Goal: Obtain resource: Download file/media

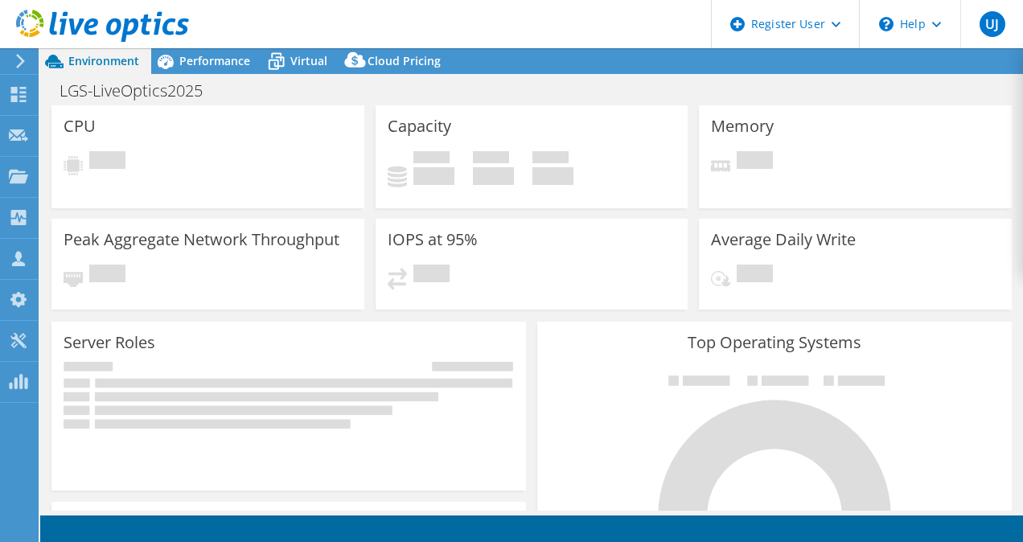
select select "USD"
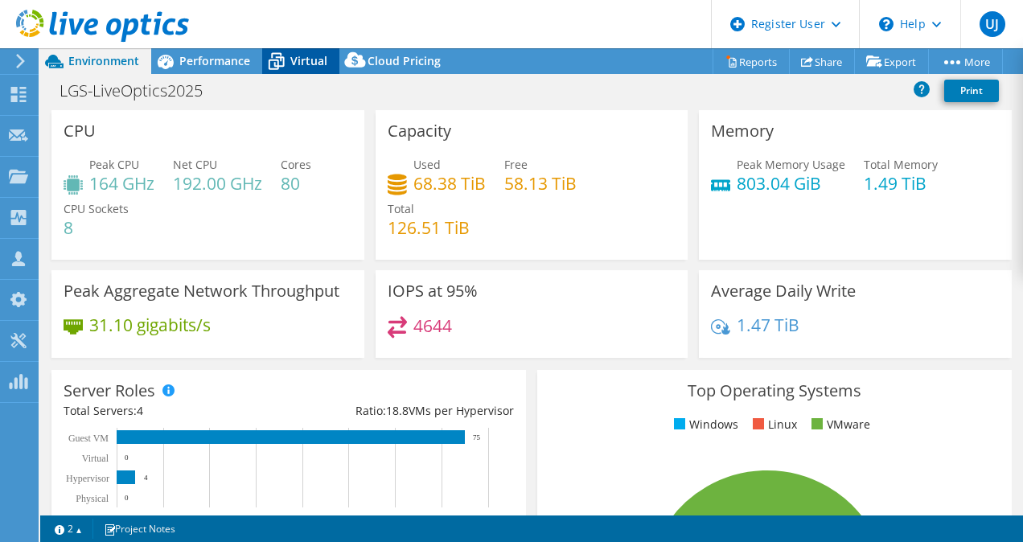
click at [305, 60] on span "Virtual" at bounding box center [308, 60] width 37 height 15
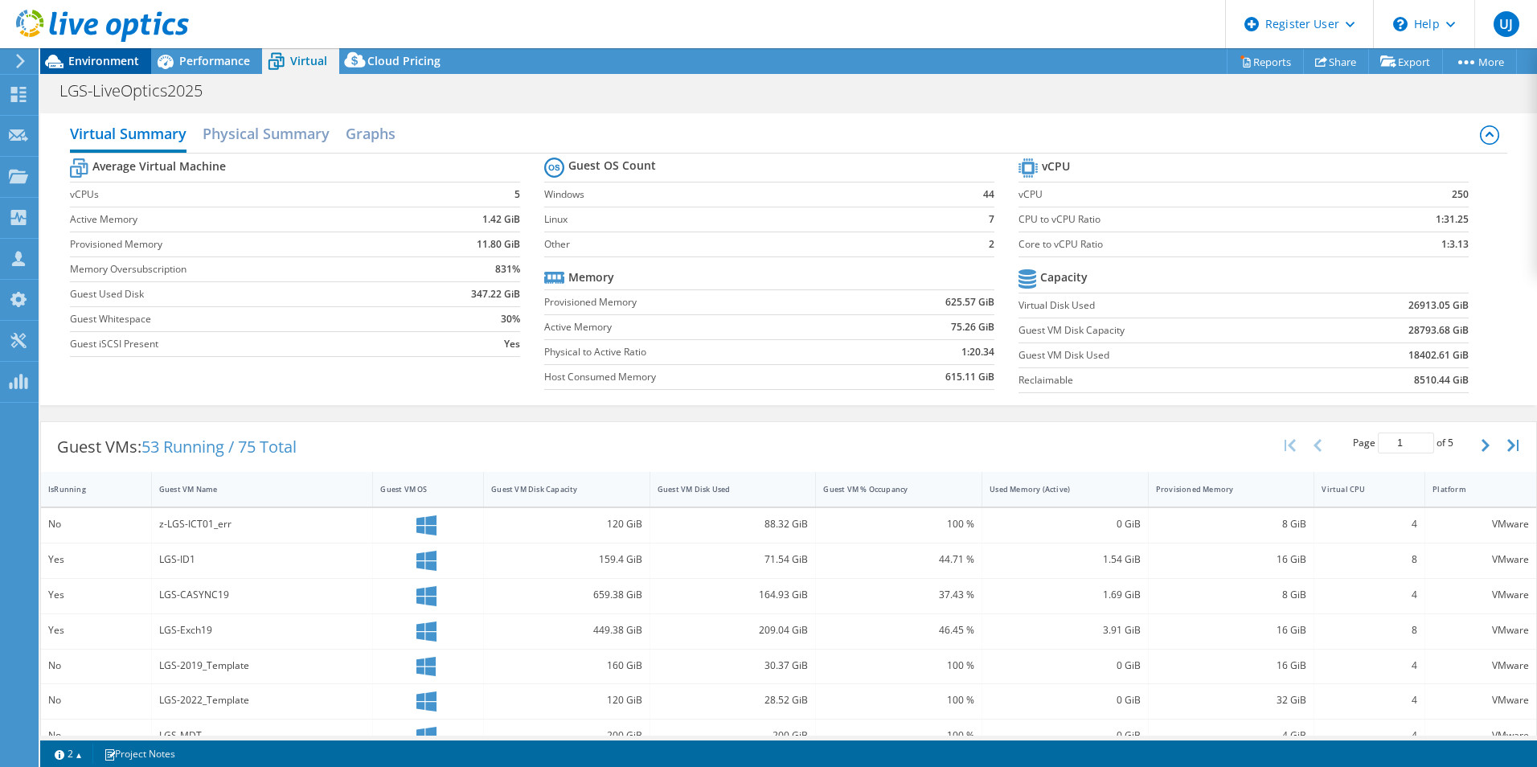
click at [102, 64] on span "Environment" at bounding box center [103, 60] width 71 height 15
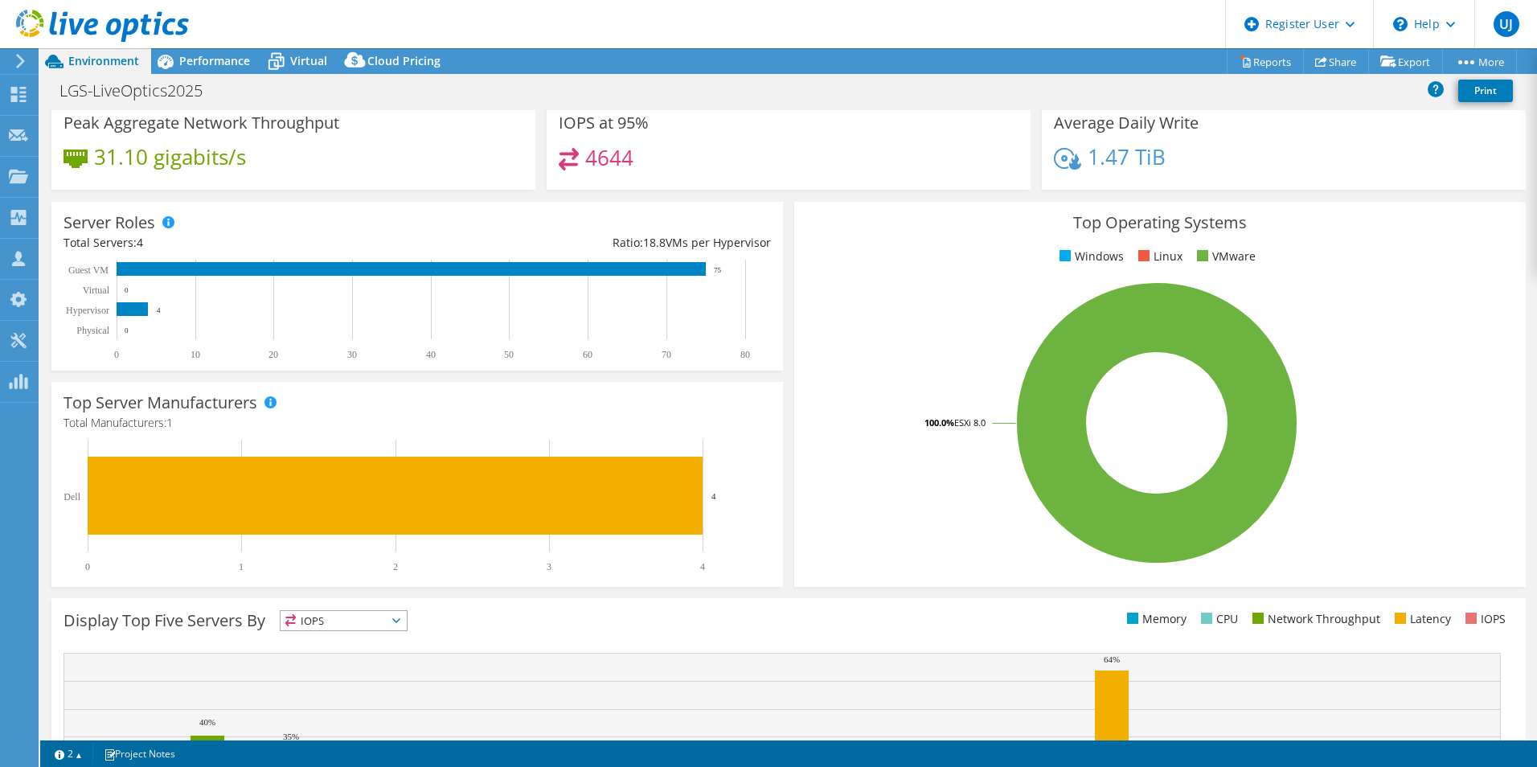
scroll to position [125, 0]
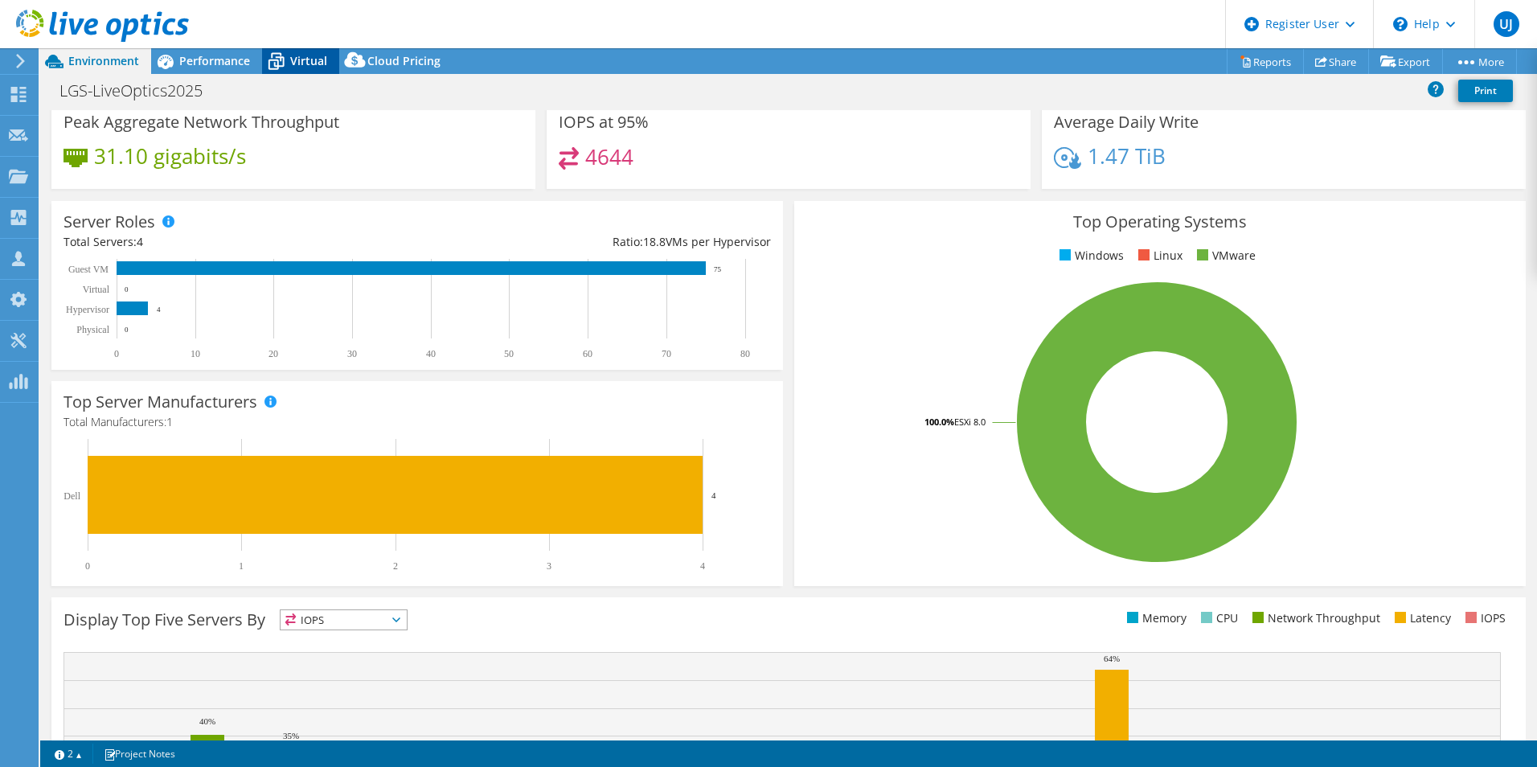
click at [292, 60] on span "Virtual" at bounding box center [308, 60] width 37 height 15
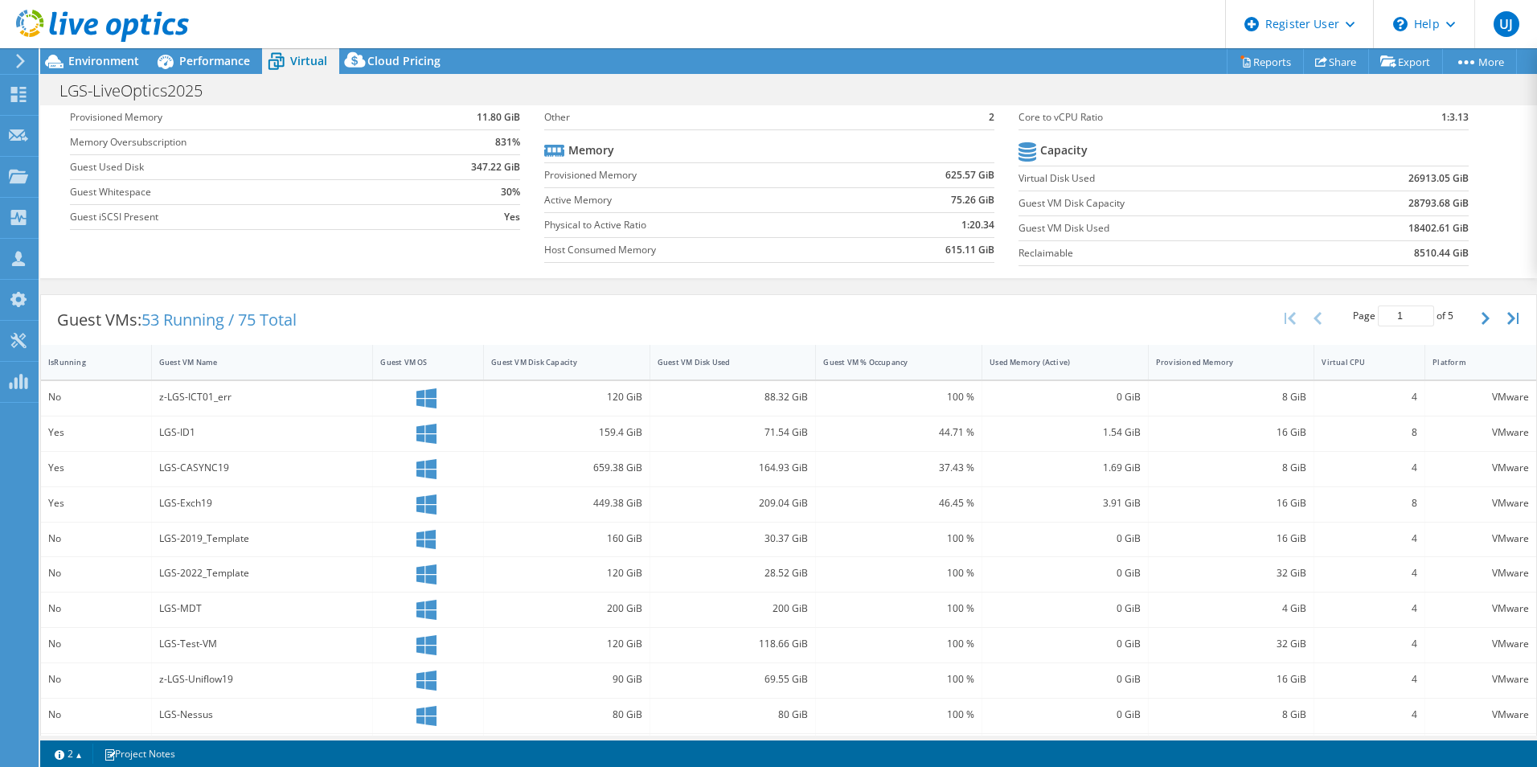
scroll to position [0, 0]
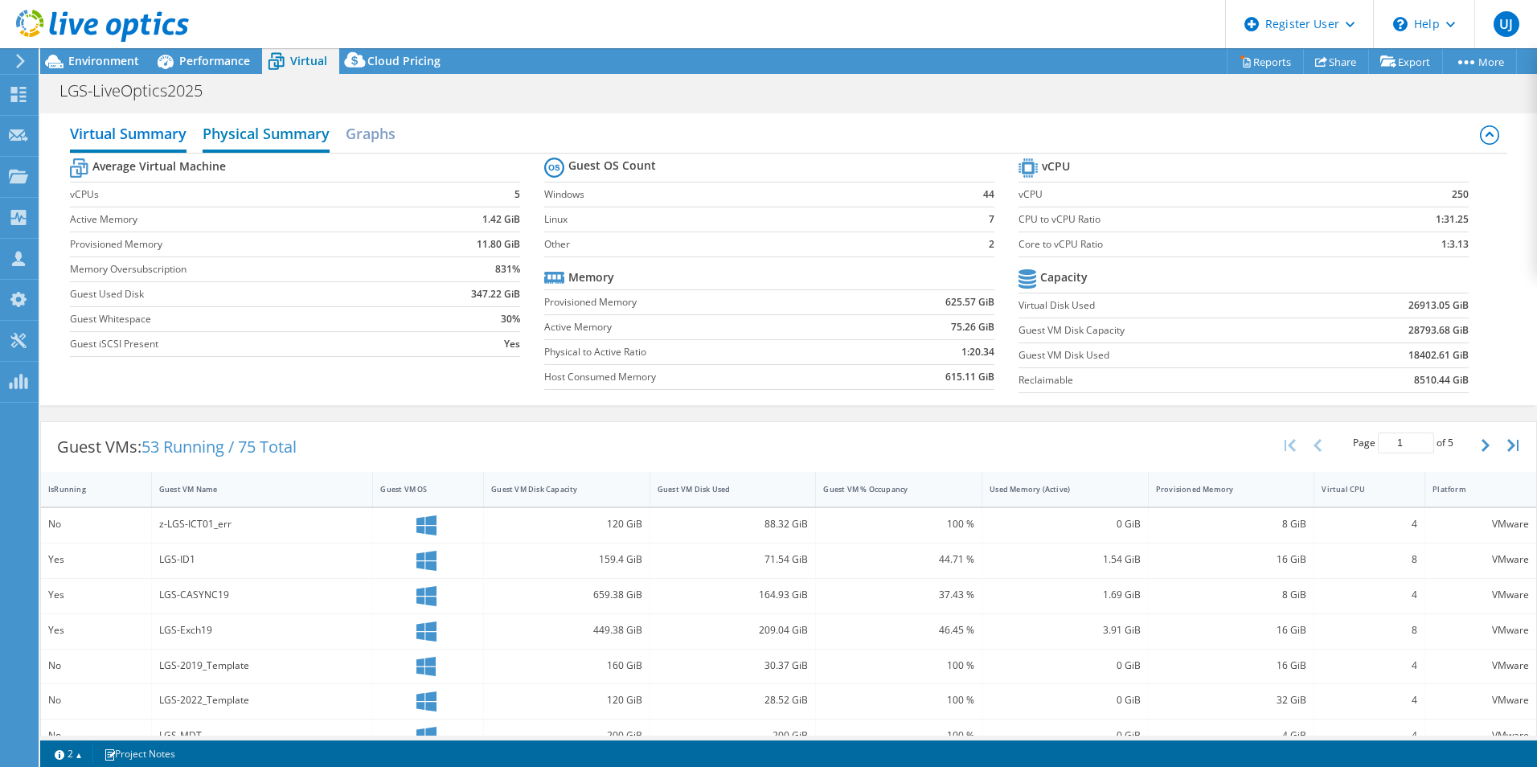
click at [279, 138] on h2 "Physical Summary" at bounding box center [266, 134] width 127 height 35
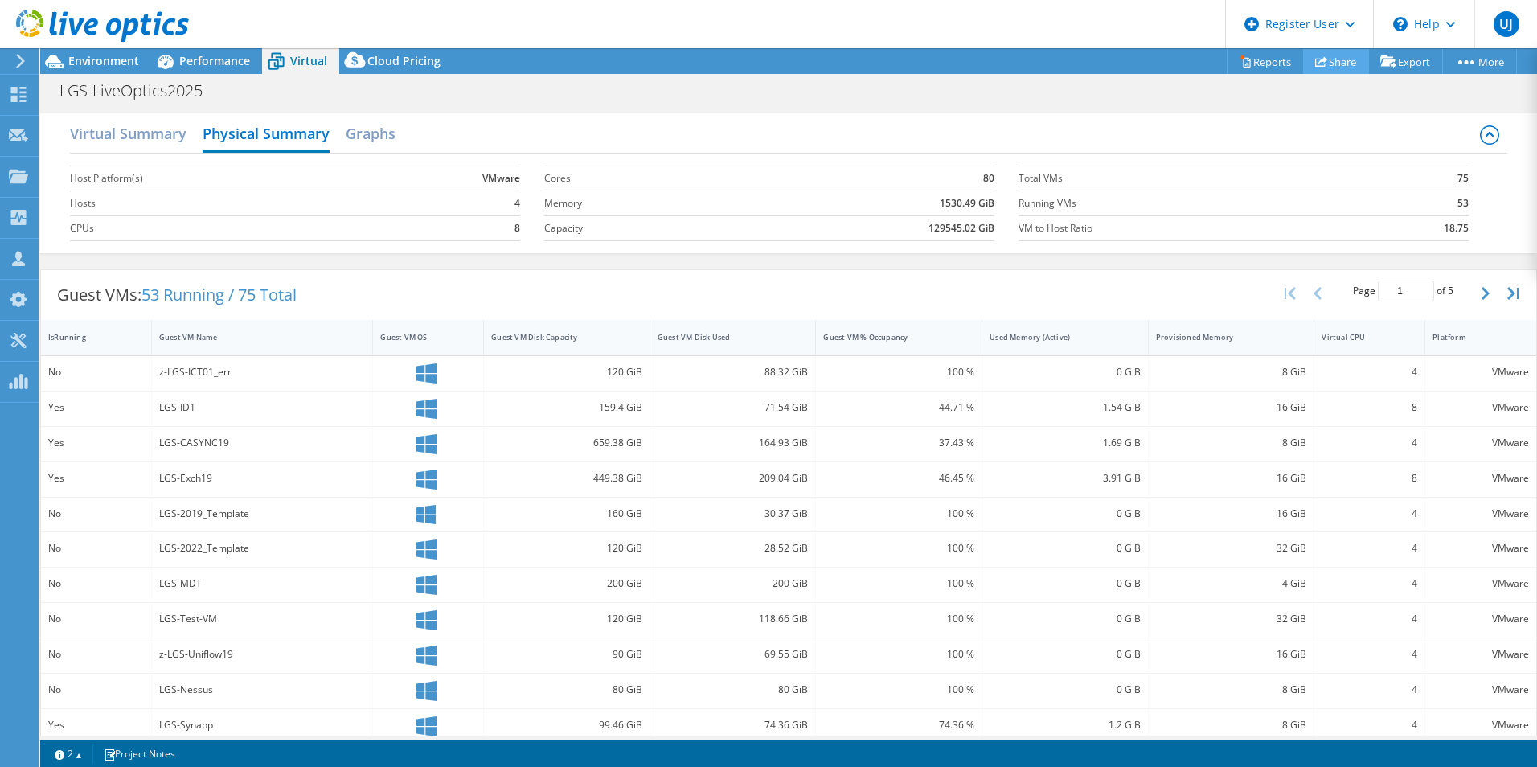
click at [1022, 51] on link "Share" at bounding box center [1336, 61] width 66 height 25
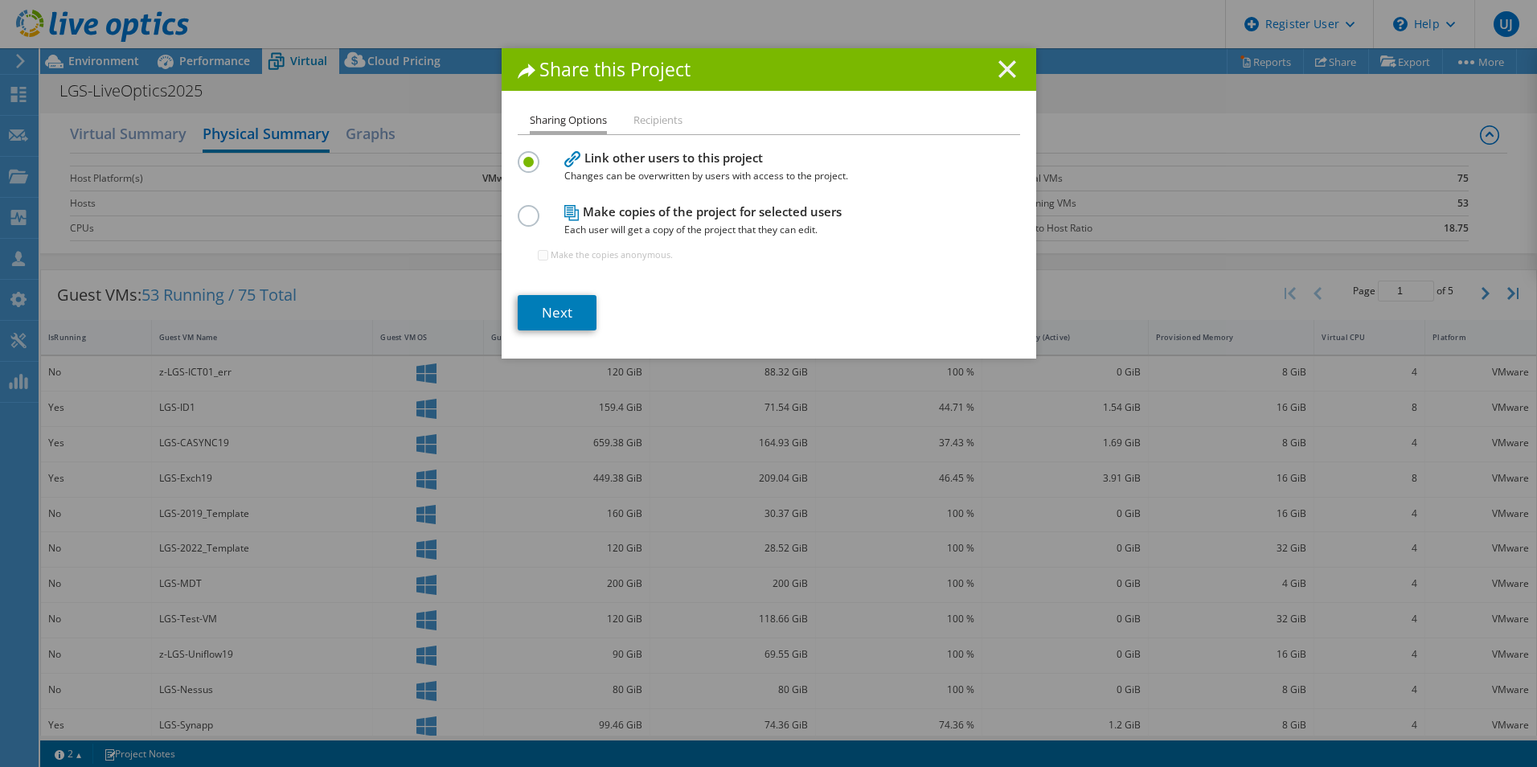
click at [1004, 65] on line at bounding box center [1007, 69] width 16 height 16
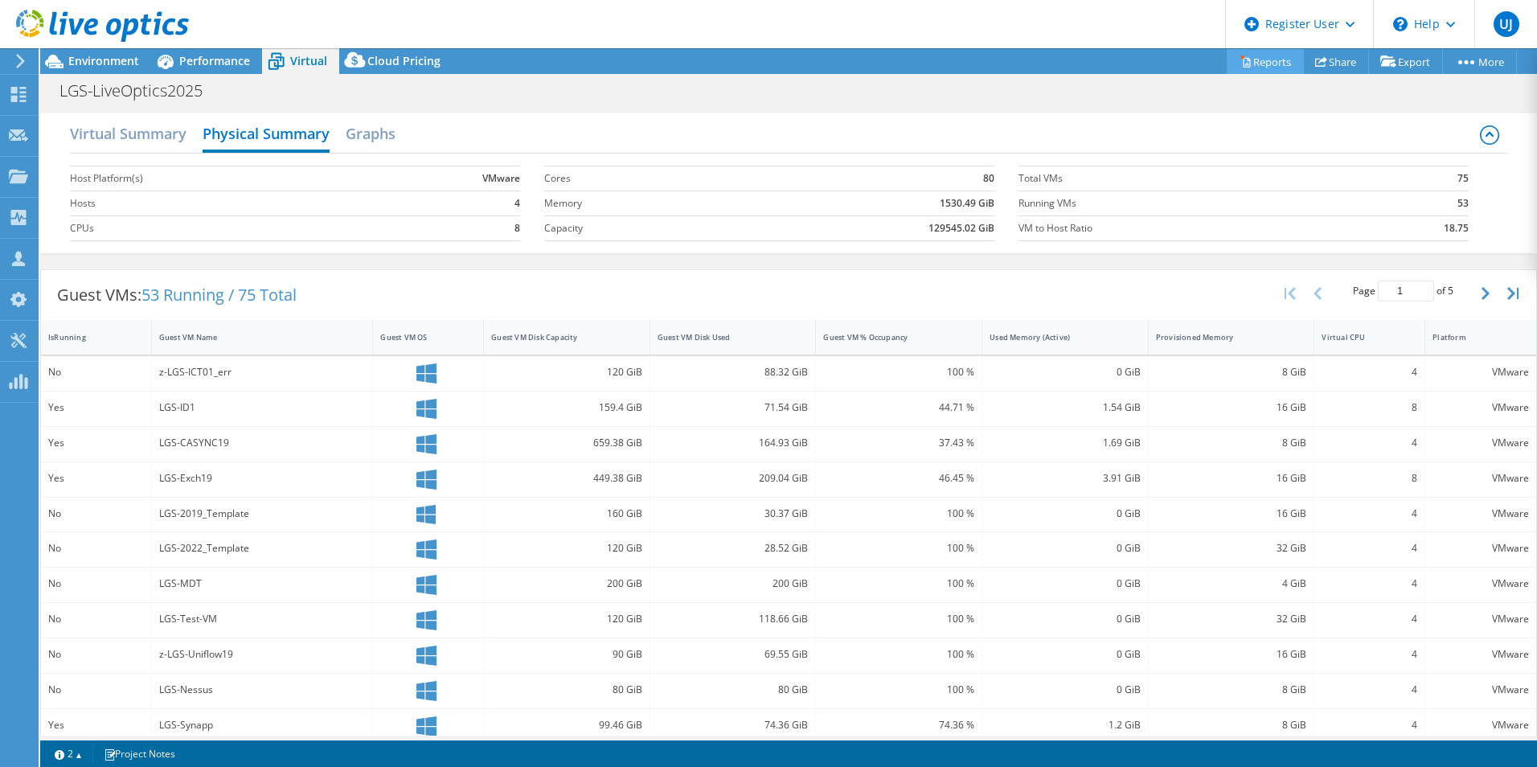
click at [1022, 59] on link "Reports" at bounding box center [1265, 61] width 77 height 25
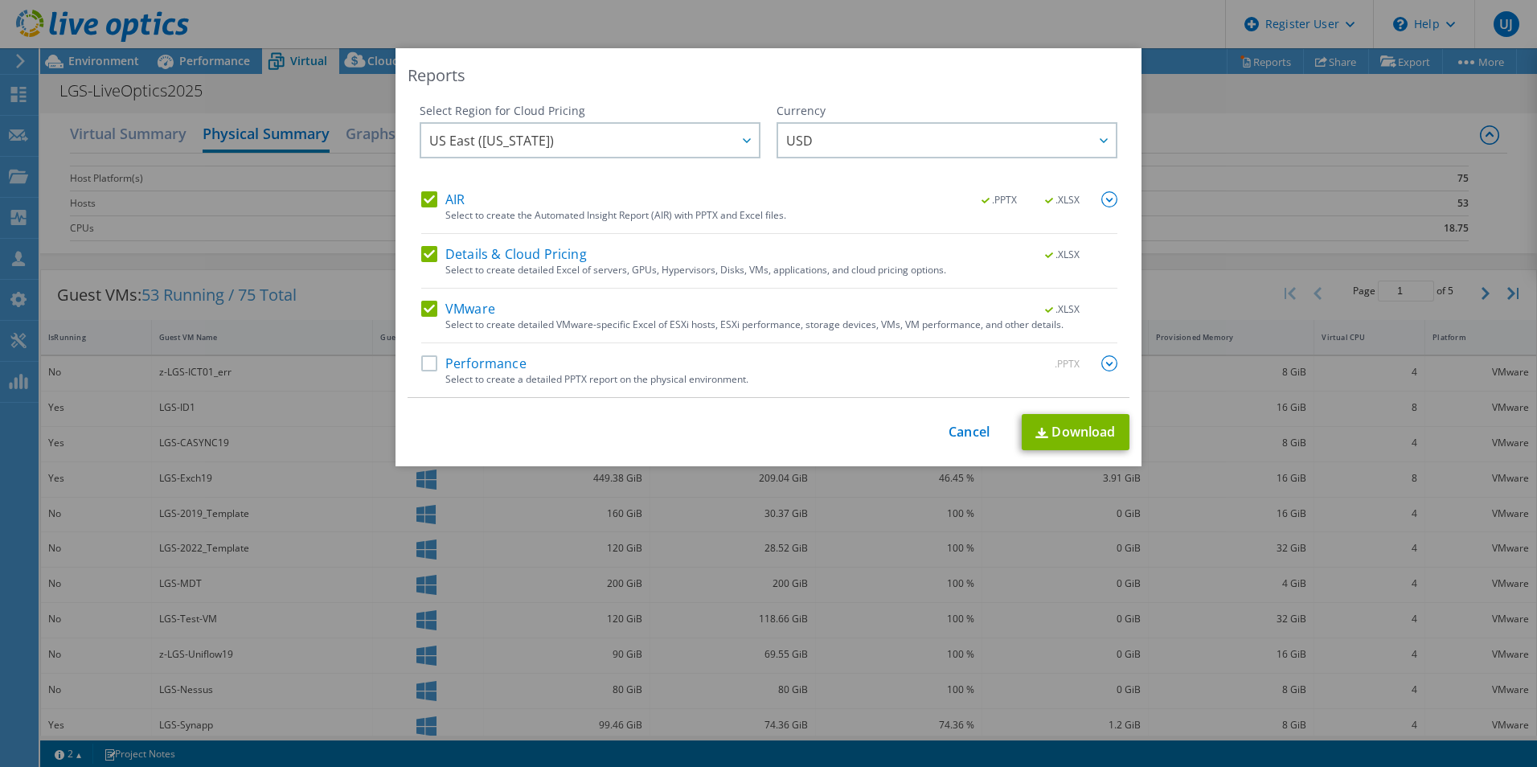
click at [558, 359] on div "Performance .PPTX" at bounding box center [769, 364] width 696 height 18
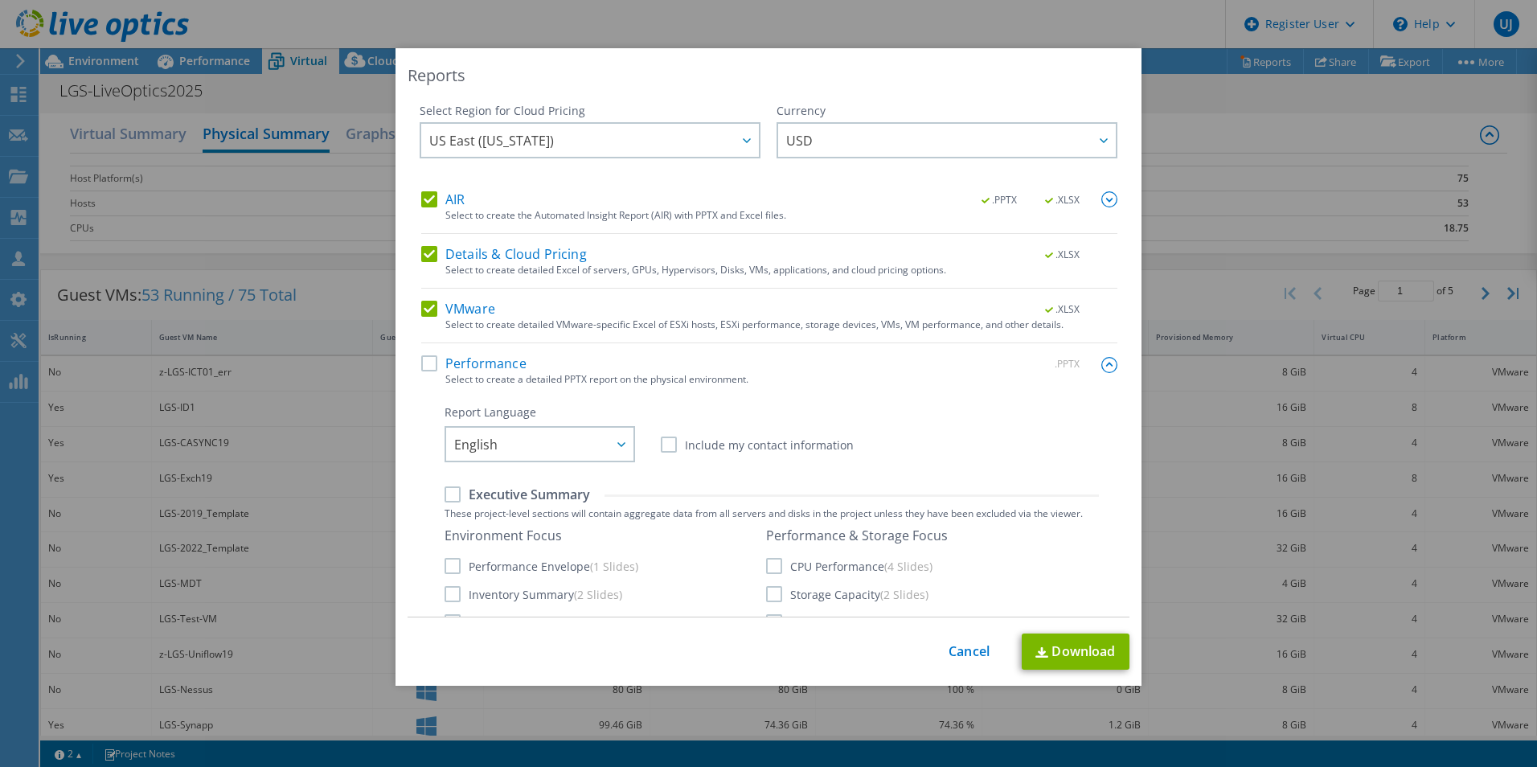
click at [424, 359] on label "Performance" at bounding box center [473, 363] width 105 height 16
click at [0, 0] on input "Performance" at bounding box center [0, 0] width 0 height 0
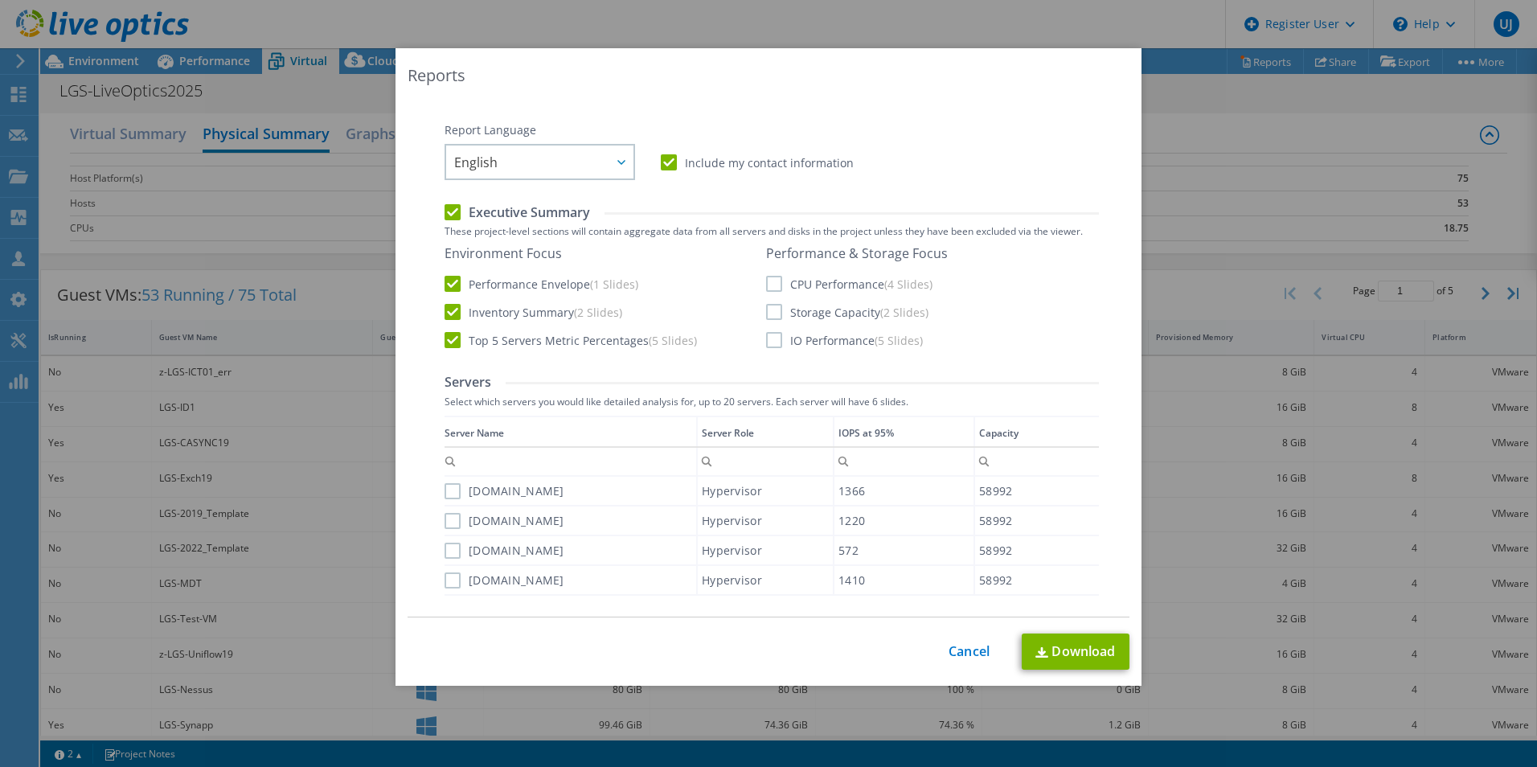
scroll to position [299, 0]
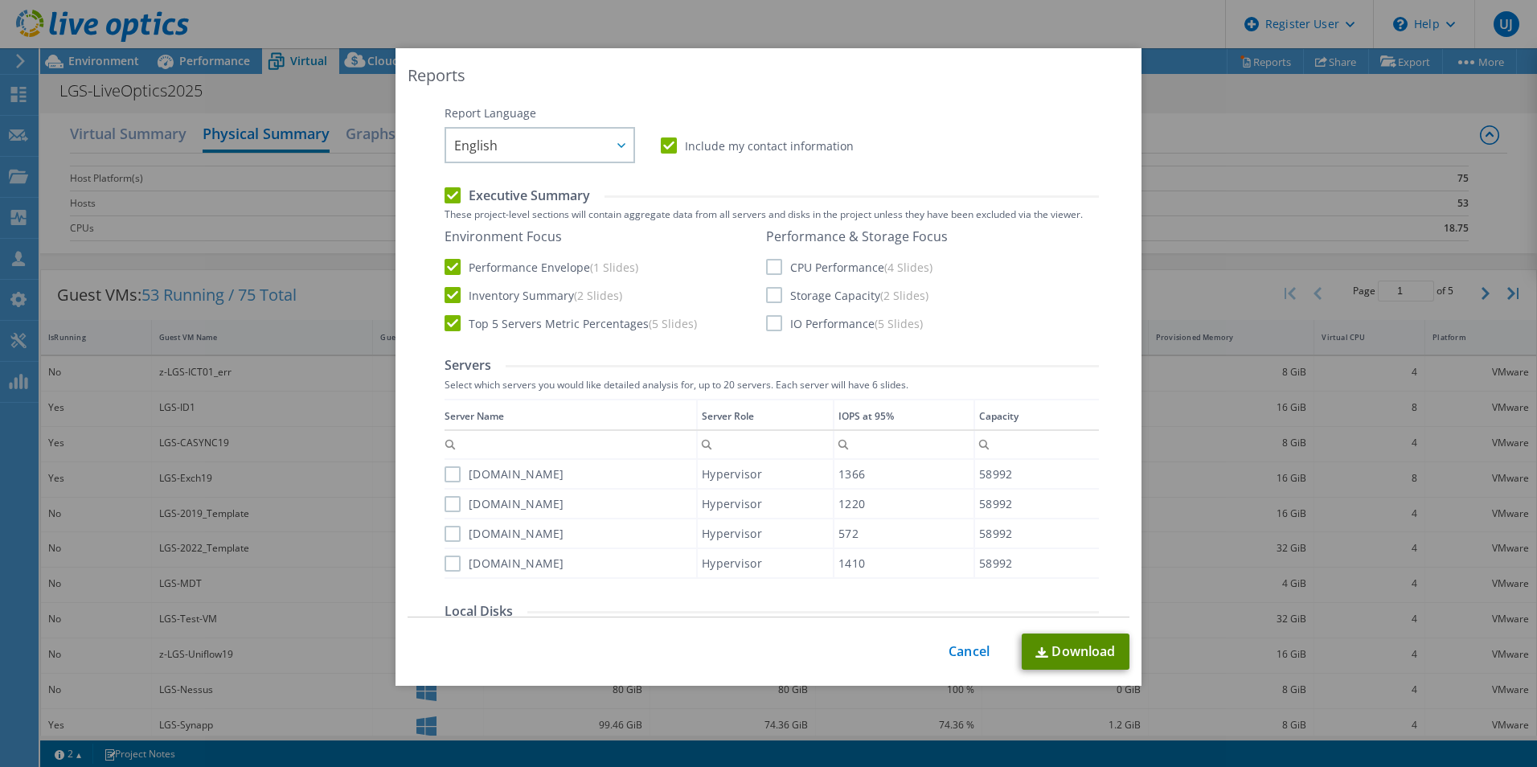
click at [1022, 541] on link "Download" at bounding box center [1076, 651] width 108 height 36
click at [1022, 364] on div "Reports Select Region for Cloud Pricing Asia Pacific ([GEOGRAPHIC_DATA]) [GEOGR…" at bounding box center [768, 383] width 1537 height 670
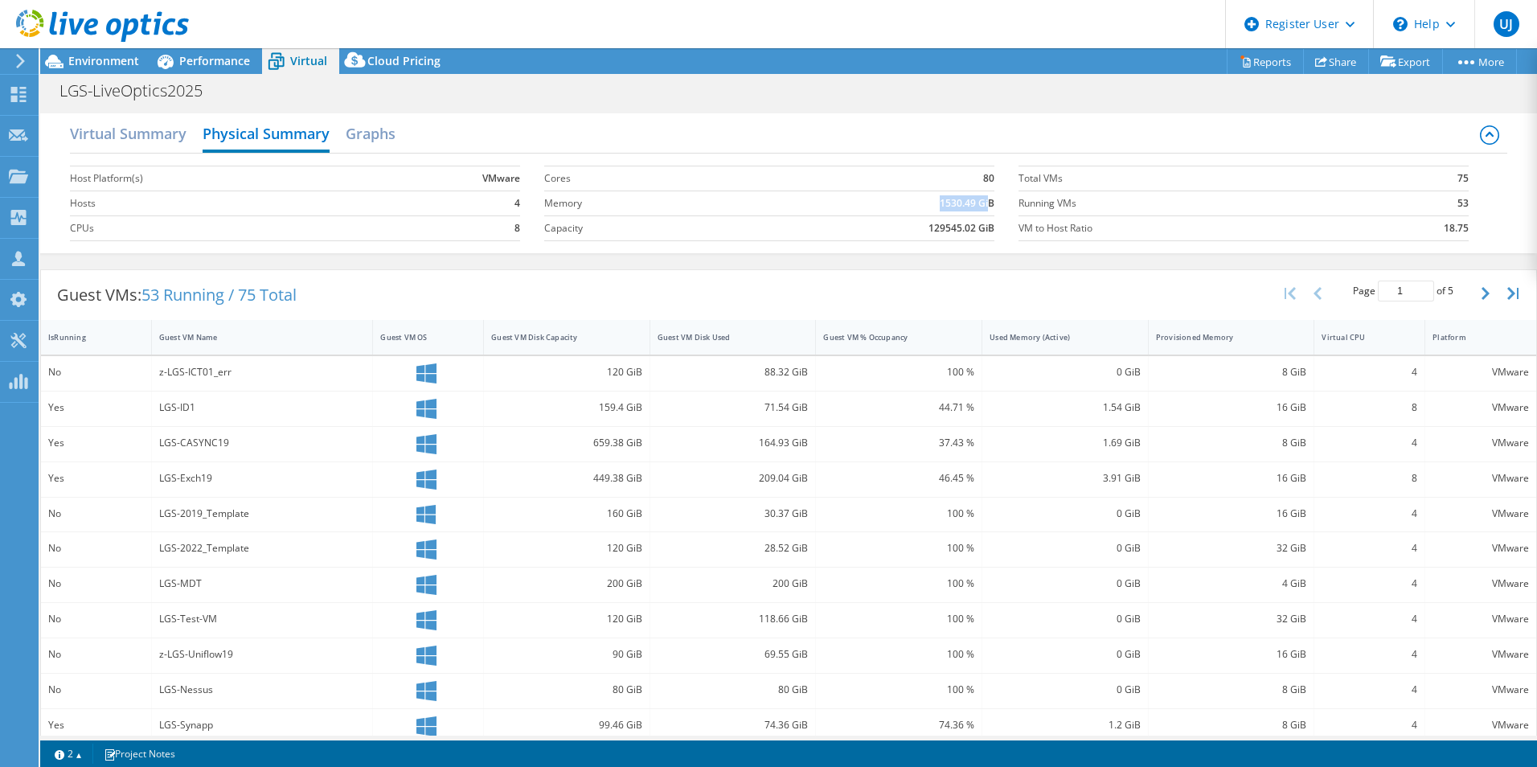
drag, startPoint x: 933, startPoint y: 202, endPoint x: 984, endPoint y: 197, distance: 51.7
click at [984, 197] on b "1530.49 GiB" at bounding box center [967, 203] width 55 height 16
click at [137, 134] on h2 "Virtual Summary" at bounding box center [128, 134] width 117 height 35
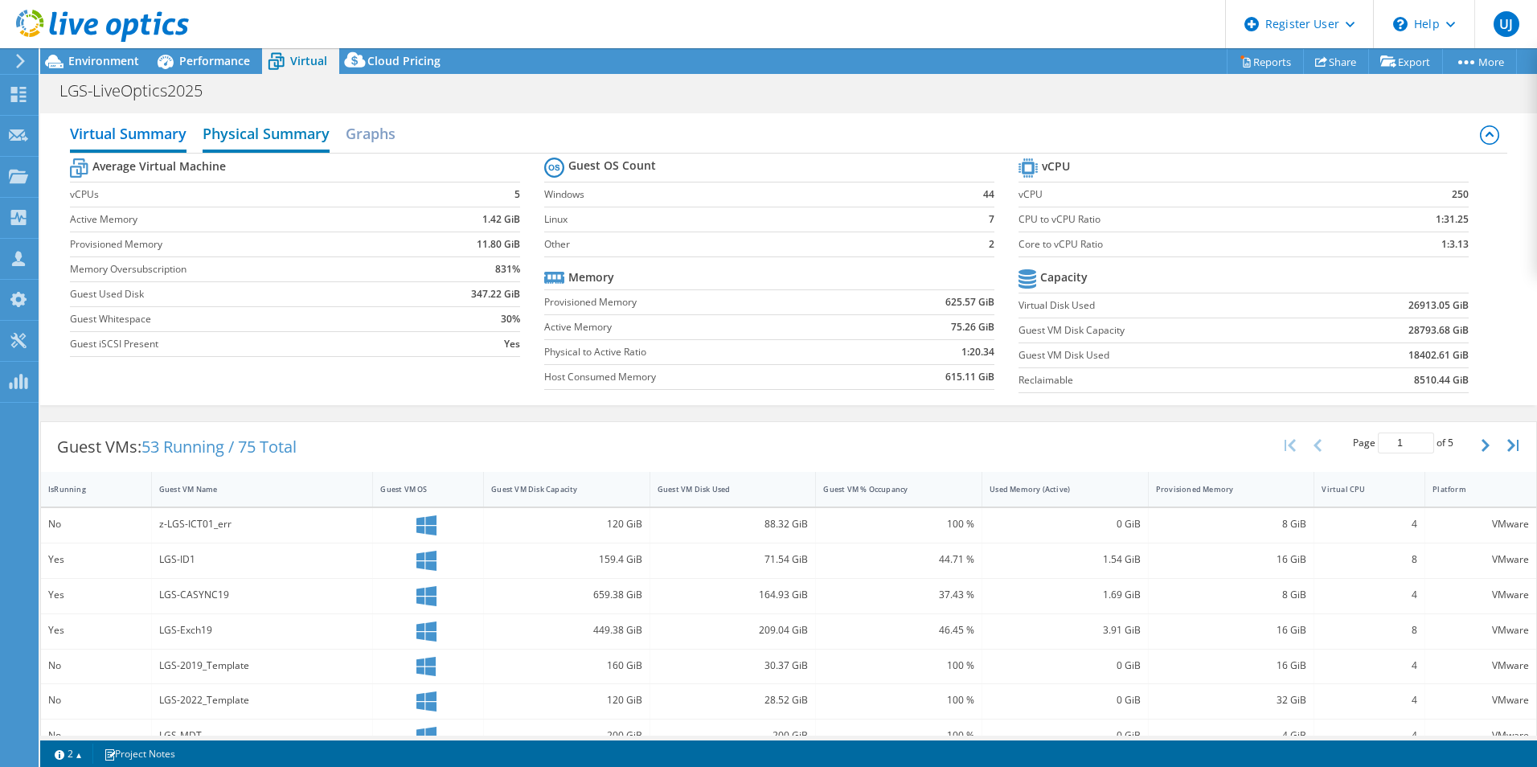
click at [256, 138] on h2 "Physical Summary" at bounding box center [266, 134] width 127 height 35
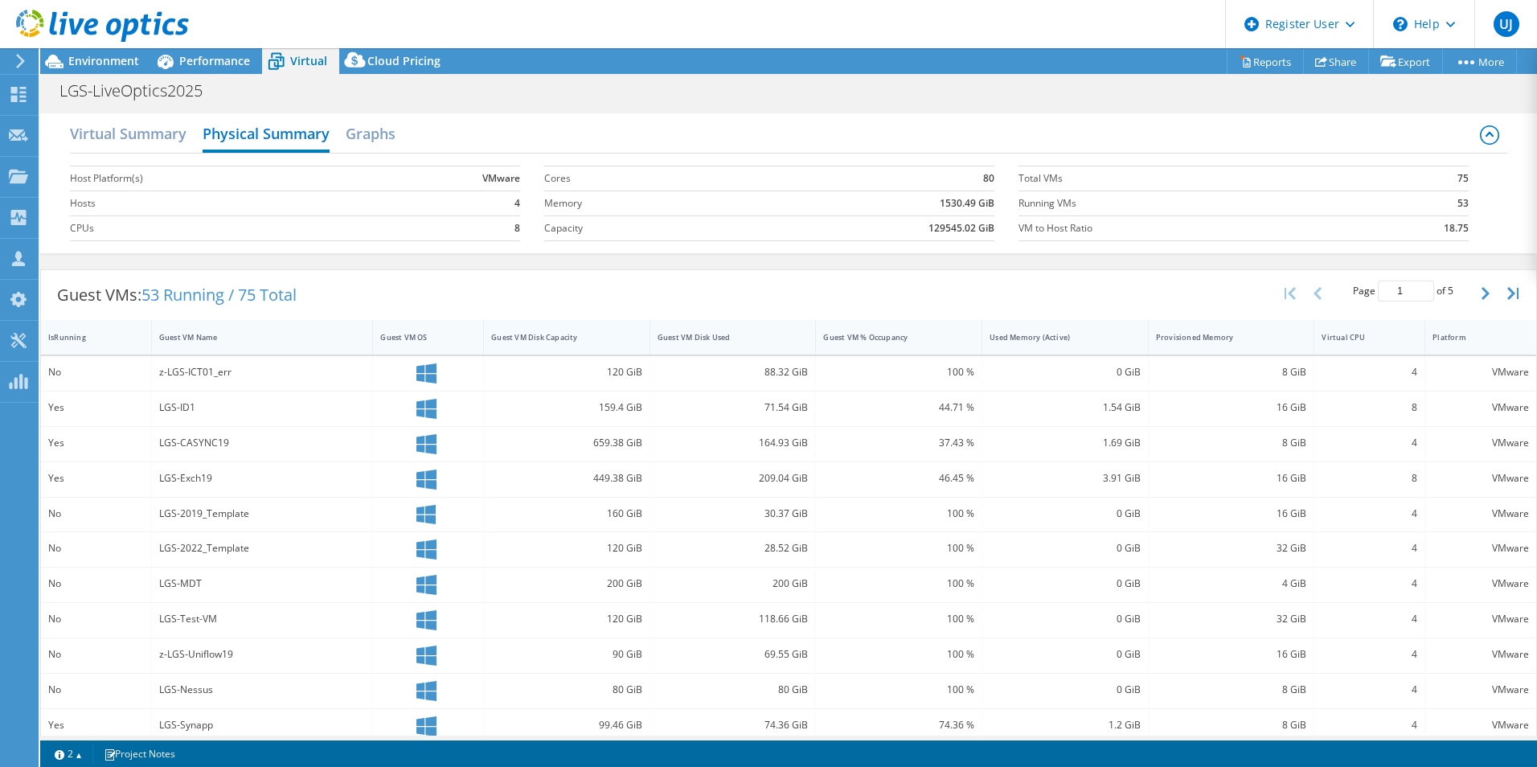
scroll to position [0, 0]
